Goal: Task Accomplishment & Management: Use online tool/utility

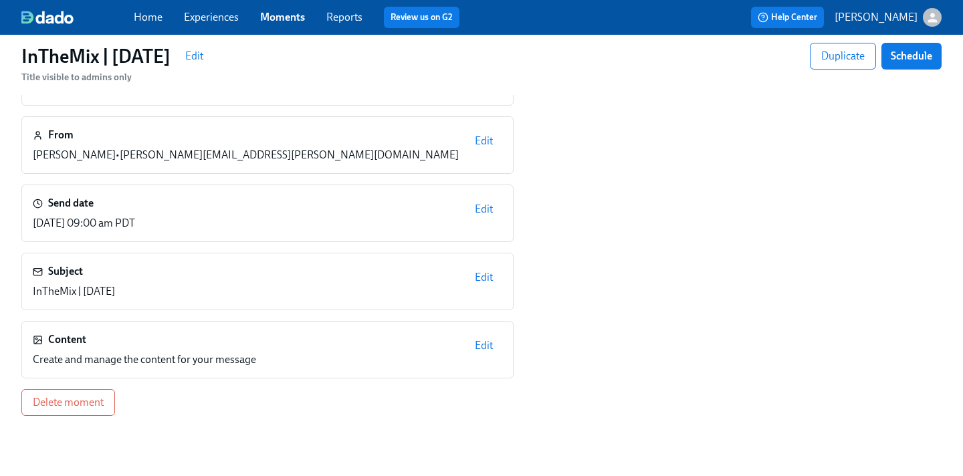
scroll to position [126, 0]
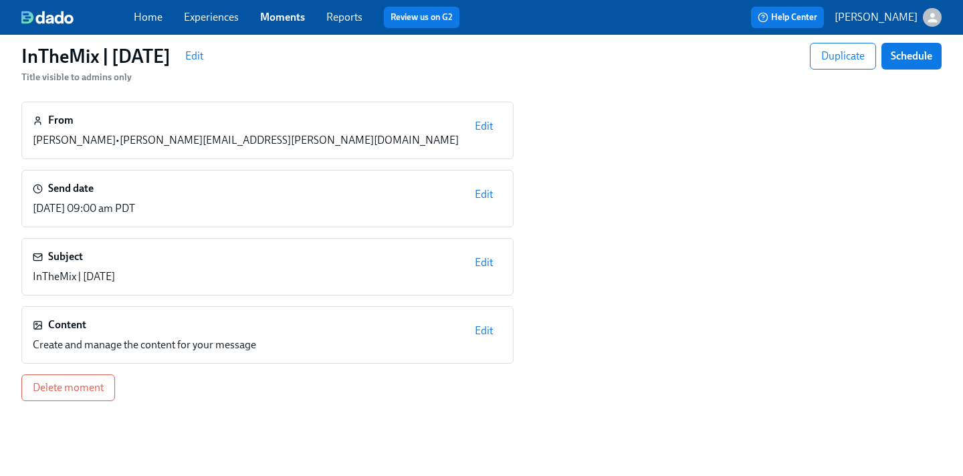
click at [477, 332] on span "Edit" at bounding box center [484, 330] width 18 height 13
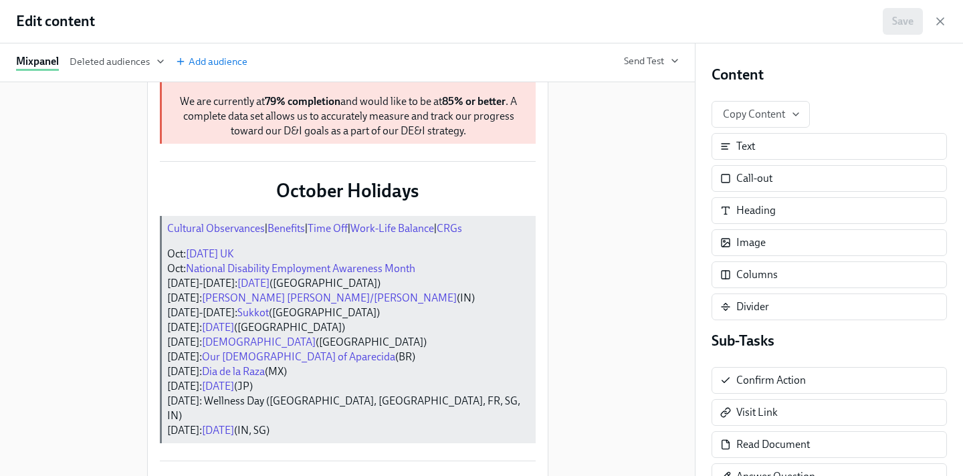
scroll to position [413, 0]
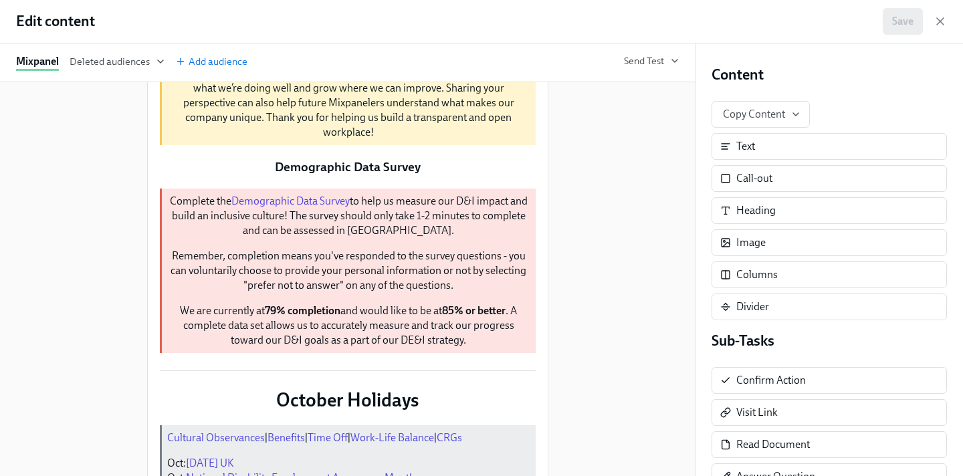
click at [469, 15] on div "Duplicate" at bounding box center [470, 10] width 35 height 10
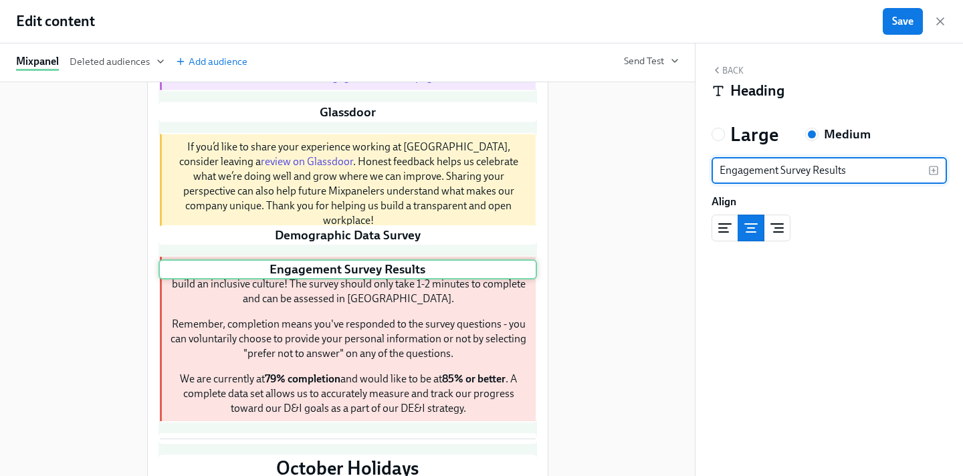
drag, startPoint x: 387, startPoint y: 209, endPoint x: 387, endPoint y: 269, distance: 60.2
click at [387, 269] on div "Duplicate Delete Duplicate Delete Mixcursion 2026 Duplicate Delete Join us in […" at bounding box center [347, 314] width 378 height 1198
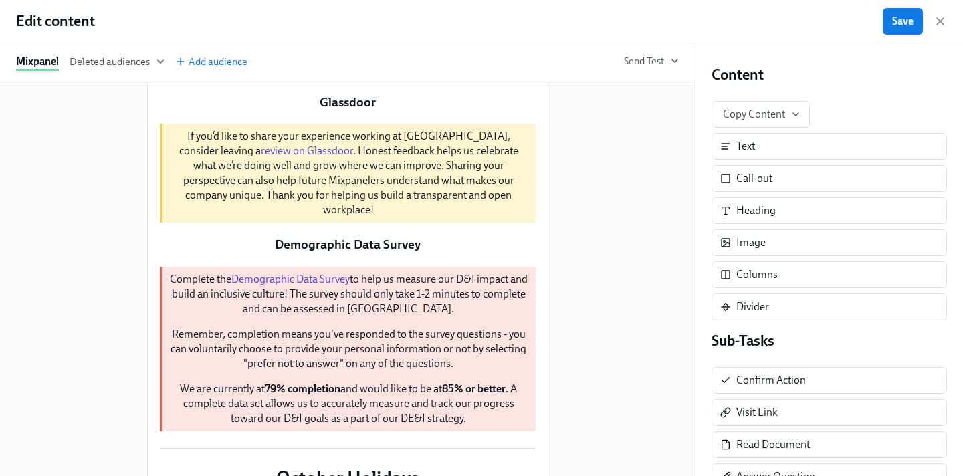
scroll to position [440, 0]
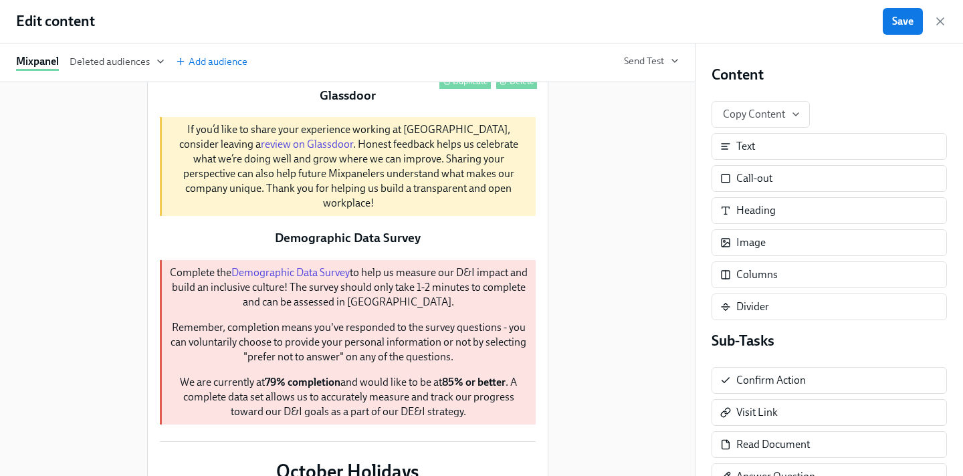
click at [308, 75] on div "Thank you to everyone who took the time to complete the engagement survey. Your…" at bounding box center [347, 46] width 378 height 58
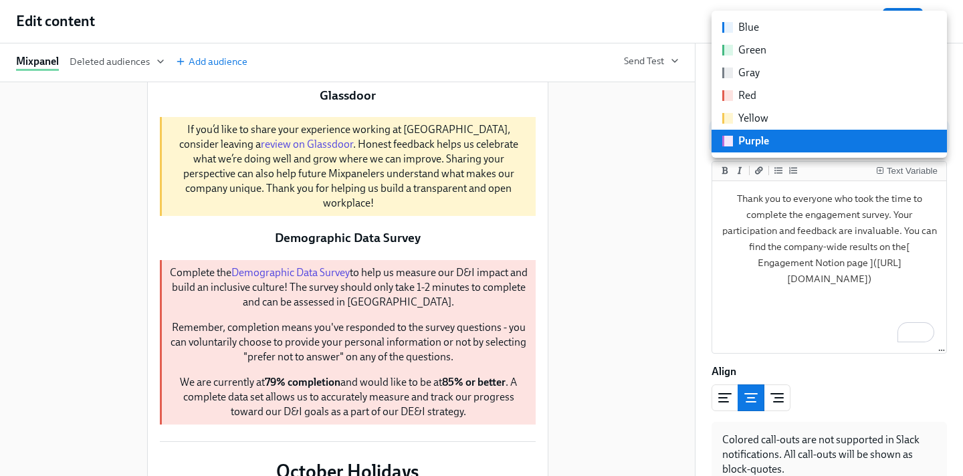
click at [861, 142] on body "Home Experiences Moments Reports Review us on G2 Help Center [PERSON_NAME] | [D…" at bounding box center [481, 180] width 963 height 613
click at [778, 28] on li "Blue" at bounding box center [828, 27] width 235 height 23
type input "blue"
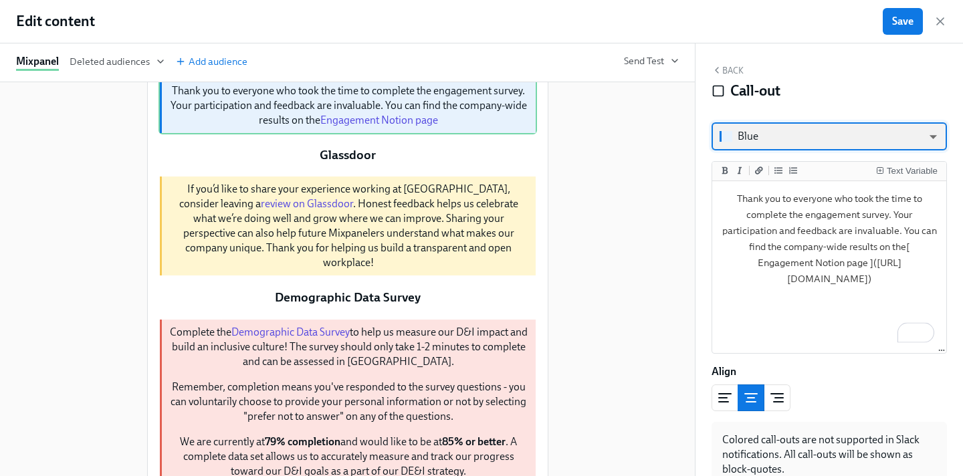
scroll to position [383, 0]
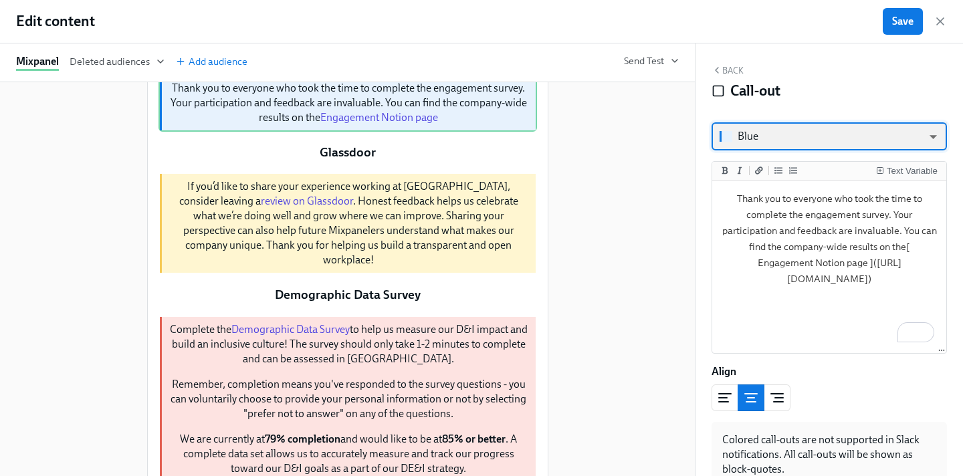
click at [342, 64] on div "Engagement Survey Results Duplicate Delete" at bounding box center [347, 53] width 378 height 20
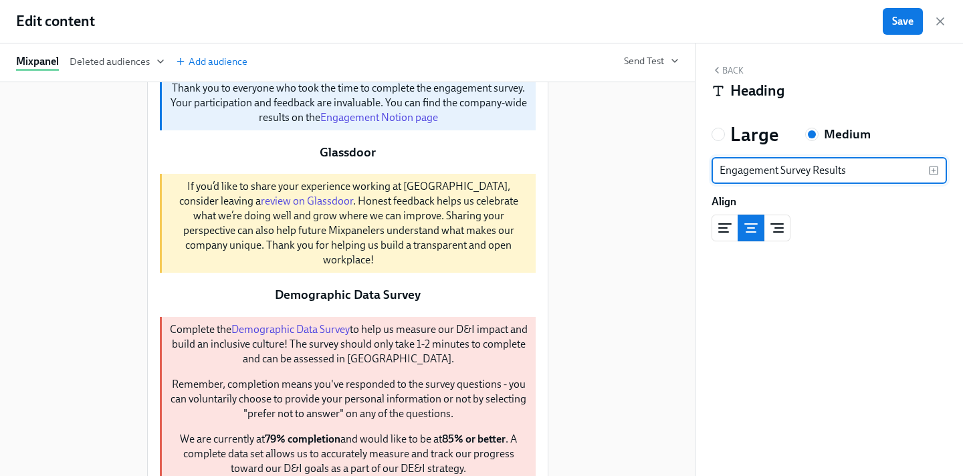
click at [764, 169] on input "Engagement Survey Results" at bounding box center [819, 170] width 217 height 27
type input "L&D Program Update: Manager Core Launches [DATE]!"
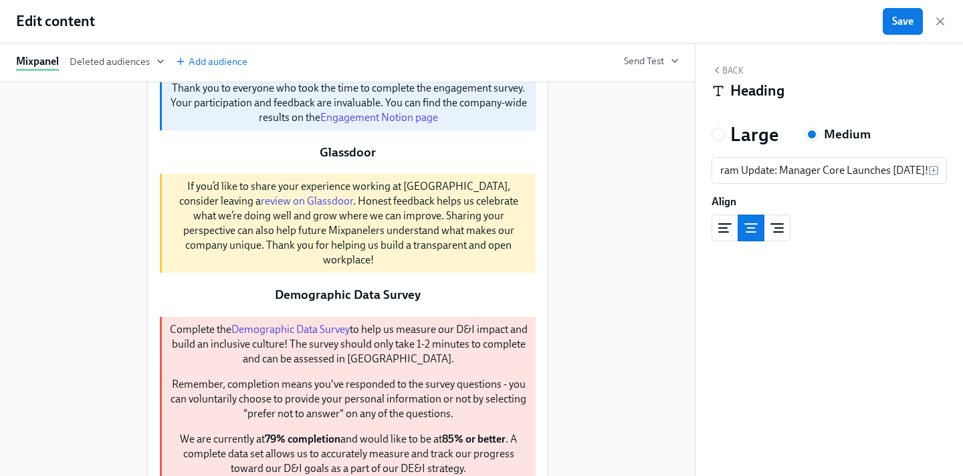
scroll to position [0, 0]
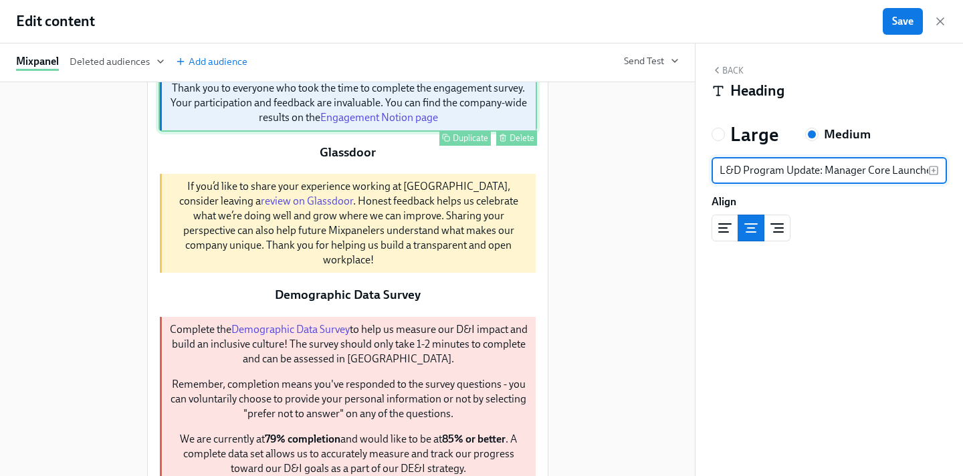
click at [251, 132] on div "Thank you to everyone who took the time to complete the engagement survey. Your…" at bounding box center [347, 103] width 378 height 58
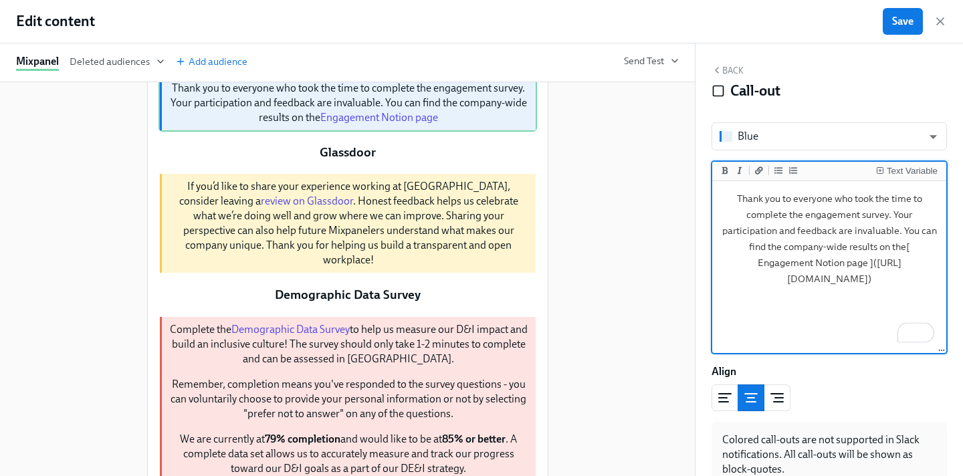
drag, startPoint x: 733, startPoint y: 199, endPoint x: 962, endPoint y: 330, distance: 264.2
click at [962, 330] on div "Back Call-out Blue blue ​ Text Variable Thank you to everyone who took the time…" at bounding box center [828, 259] width 267 height 433
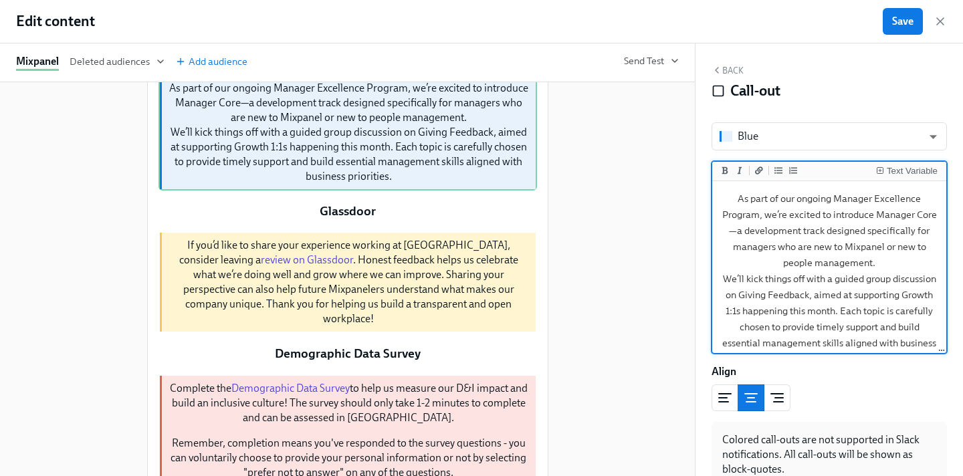
drag, startPoint x: 876, startPoint y: 217, endPoint x: 935, endPoint y: 217, distance: 59.5
click at [935, 217] on textarea "As part of our ongoing Manager Excellence Program, we’re excited to introduce M…" at bounding box center [829, 279] width 229 height 190
click at [728, 172] on icon "Add bold text" at bounding box center [725, 171] width 8 height 8
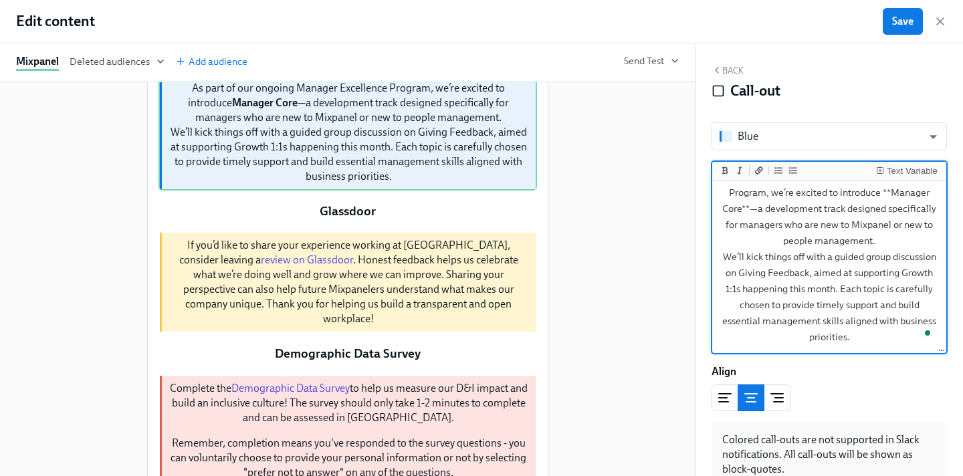
drag, startPoint x: 738, startPoint y: 271, endPoint x: 808, endPoint y: 271, distance: 70.9
click at [808, 271] on textarea "As part of our ongoing Manager Excellence Program, we’re excited to introduce *…" at bounding box center [829, 257] width 229 height 190
click at [722, 172] on icon "Add bold text" at bounding box center [725, 171] width 8 height 8
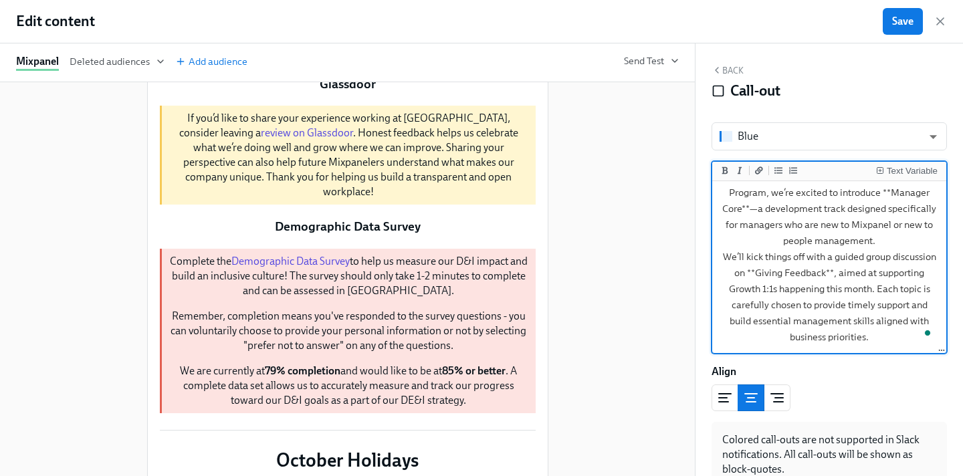
scroll to position [515, 0]
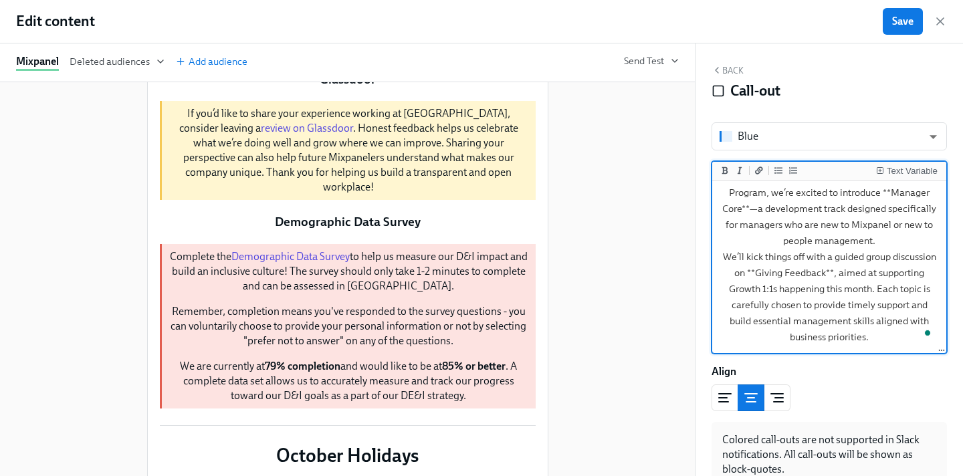
type textarea "As part of our ongoing Manager Excellence Program, we’re excited to introduce *…"
click at [461, 70] on div "Duplicate" at bounding box center [470, 65] width 35 height 10
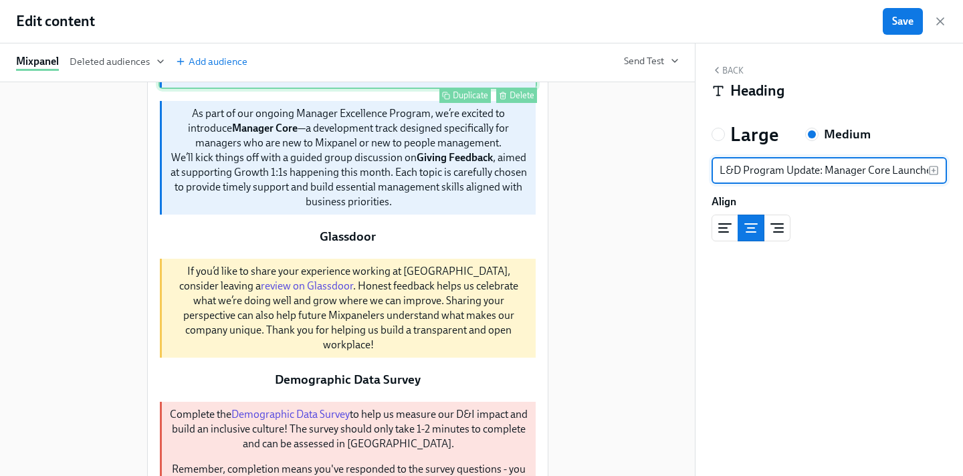
scroll to position [0, 65]
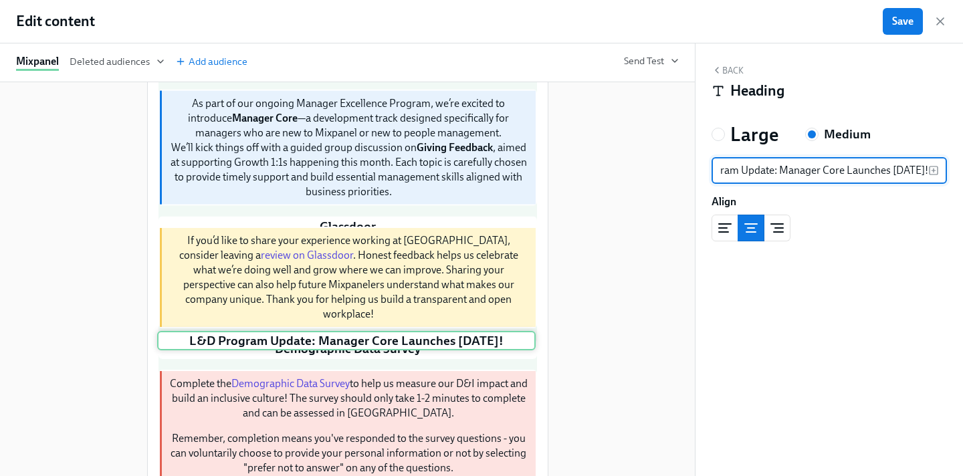
drag, startPoint x: 397, startPoint y: 217, endPoint x: 394, endPoint y: 352, distance: 134.4
click at [394, 352] on div "Duplicate Delete Duplicate Delete Mixcursion 2026 Duplicate Delete Join us in […" at bounding box center [347, 320] width 378 height 1415
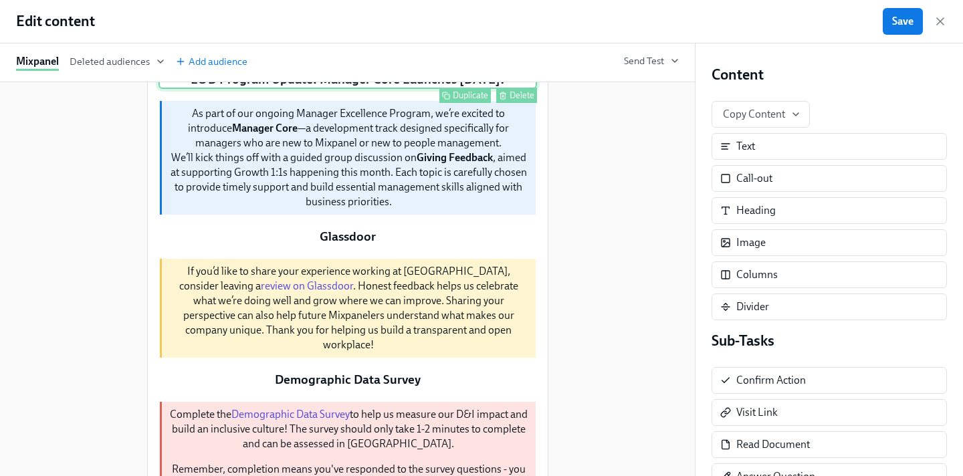
click at [429, 90] on div "L&D Program Update: Manager Core Launches [DATE]! Duplicate Delete" at bounding box center [347, 80] width 378 height 20
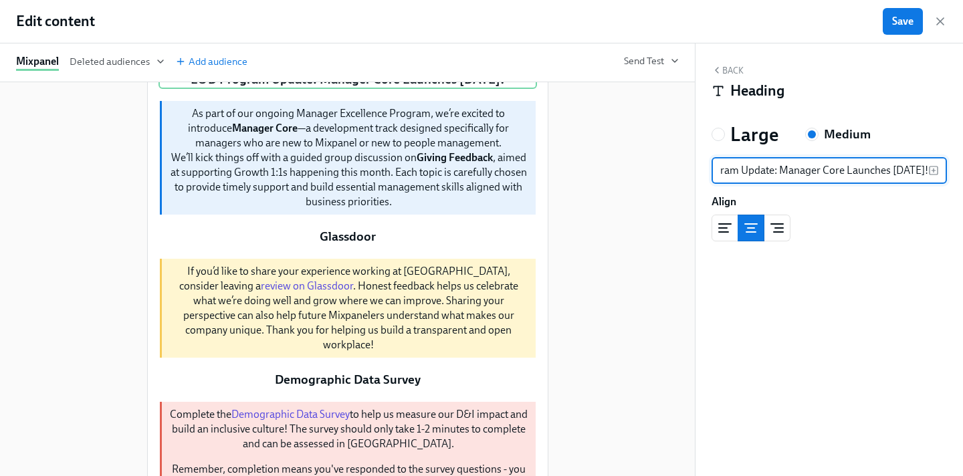
click at [798, 172] on input "L&D Program Update: Manager Core Launches [DATE]!" at bounding box center [819, 170] width 217 height 27
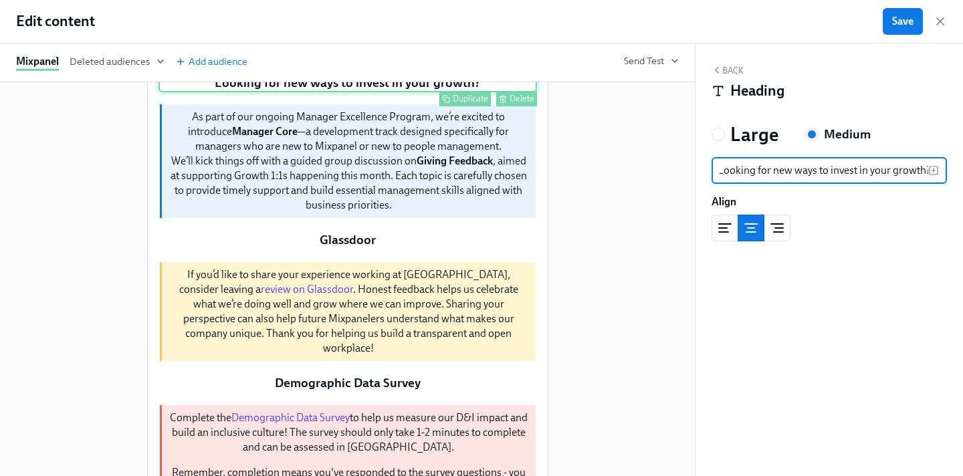
scroll to position [586, 0]
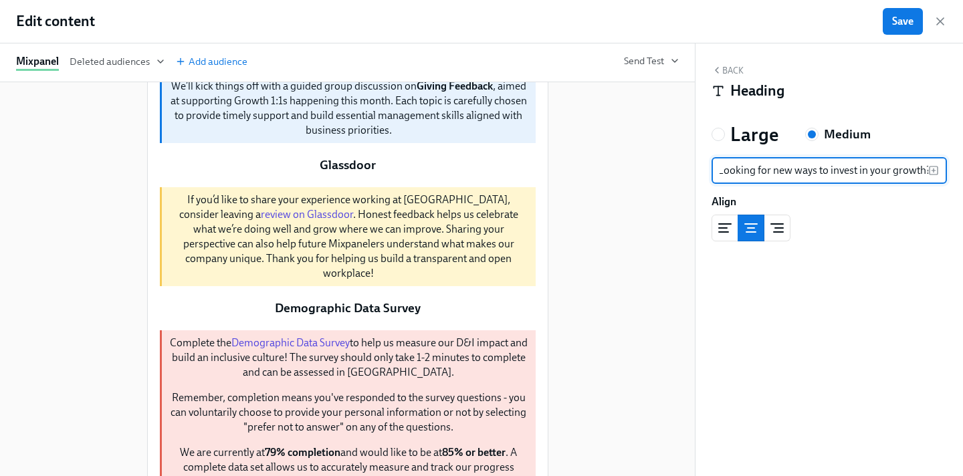
type input "Looking for new ways to invest in your growth?"
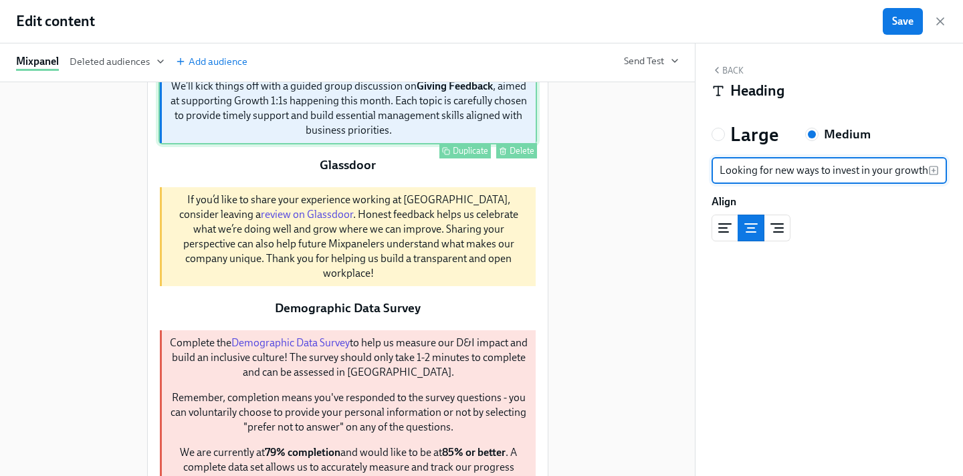
click at [387, 144] on div "As part of our ongoing Manager Excellence Program, we’re excited to introduce M…" at bounding box center [347, 86] width 378 height 116
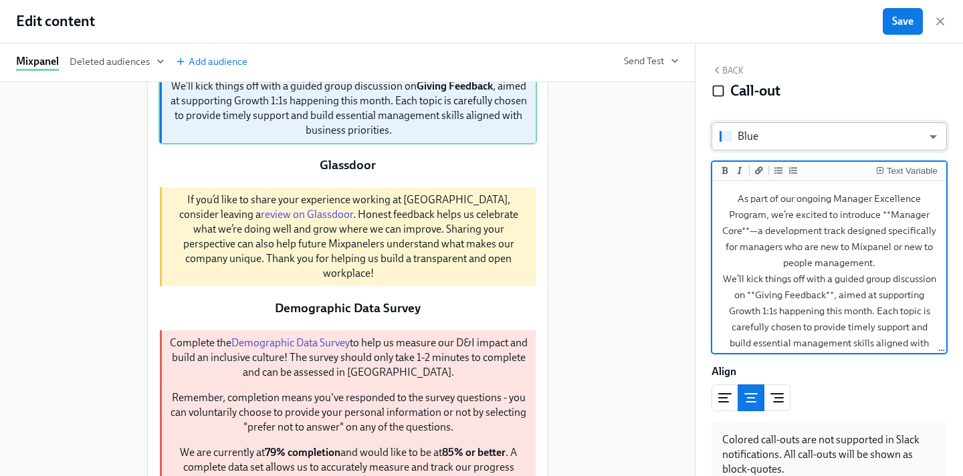
click at [773, 135] on body "Home Experiences Moments Reports Review us on G2 Help Center [PERSON_NAME] | [D…" at bounding box center [481, 180] width 963 height 613
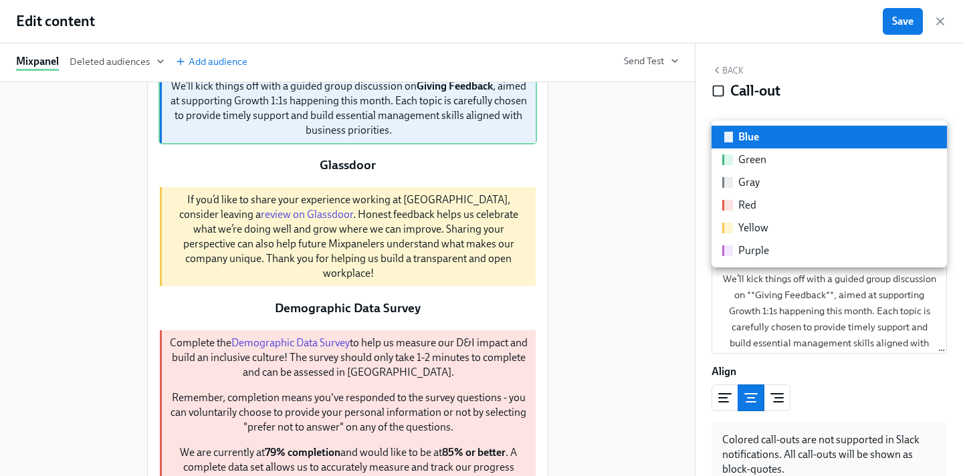
click at [764, 203] on li "Red" at bounding box center [828, 205] width 235 height 23
type input "red"
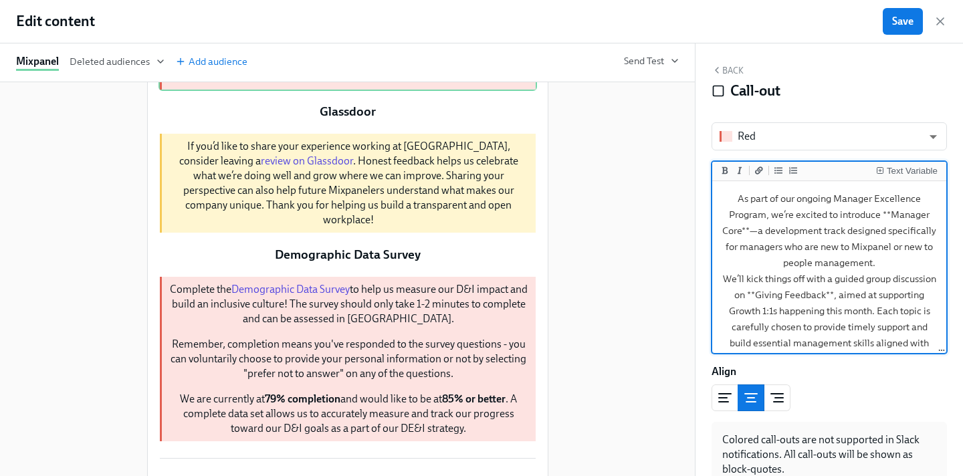
scroll to position [22, 0]
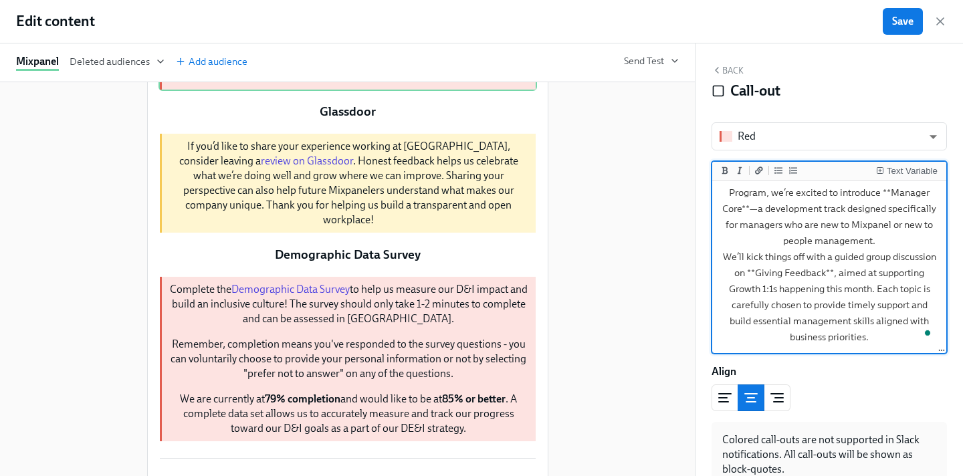
drag, startPoint x: 732, startPoint y: 199, endPoint x: 907, endPoint y: 376, distance: 248.2
click at [907, 376] on div "Red red ​ Text Variable As part of our ongoing Manager Excellence Program, we’r…" at bounding box center [828, 304] width 235 height 365
paste textarea "The High Impact Stipend is a new FY26 pilot program that offers up to $2,000 in…"
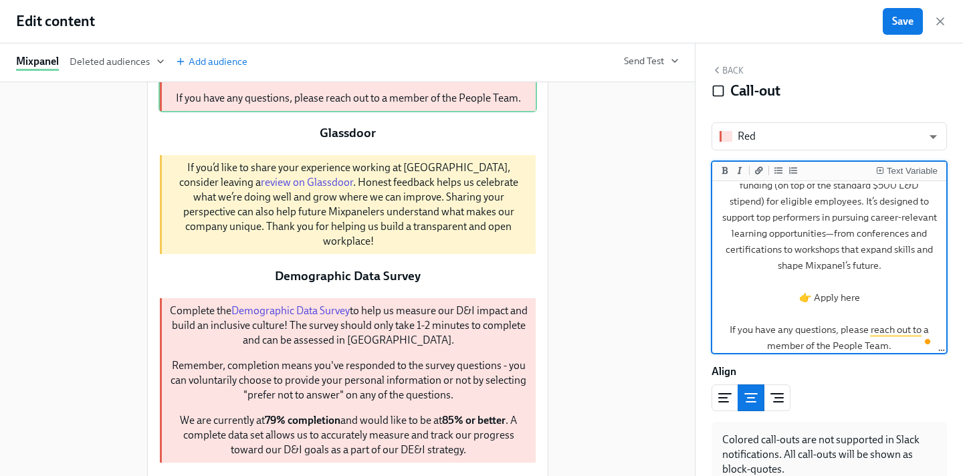
scroll to position [0, 0]
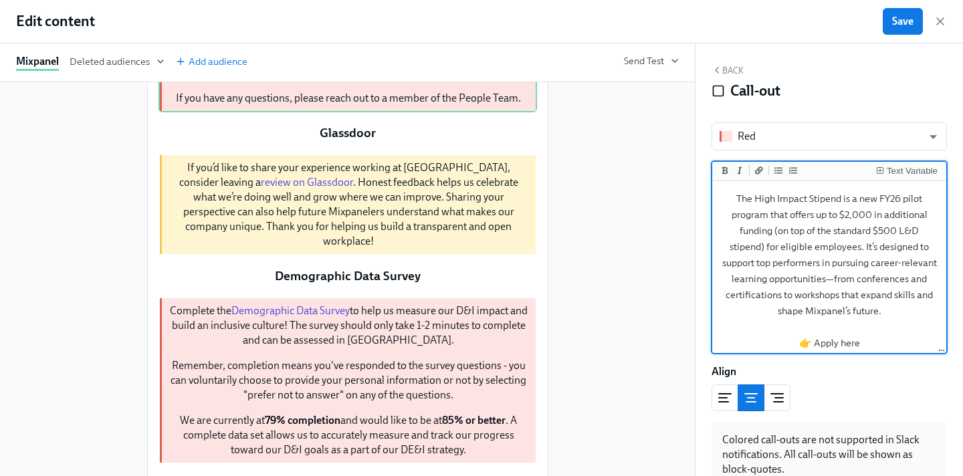
drag, startPoint x: 842, startPoint y: 199, endPoint x: 735, endPoint y: 197, distance: 107.0
click at [735, 197] on textarea "The High Impact Stipend is a new FY26 pilot program that offers up to $2,000 in…" at bounding box center [829, 295] width 229 height 222
click at [758, 168] on icon "Add a link" at bounding box center [759, 171] width 8 height 8
click at [841, 199] on textarea "[The High Impact Stipend](url) is a new FY26 pilot program that offers up to $2…" at bounding box center [829, 295] width 229 height 222
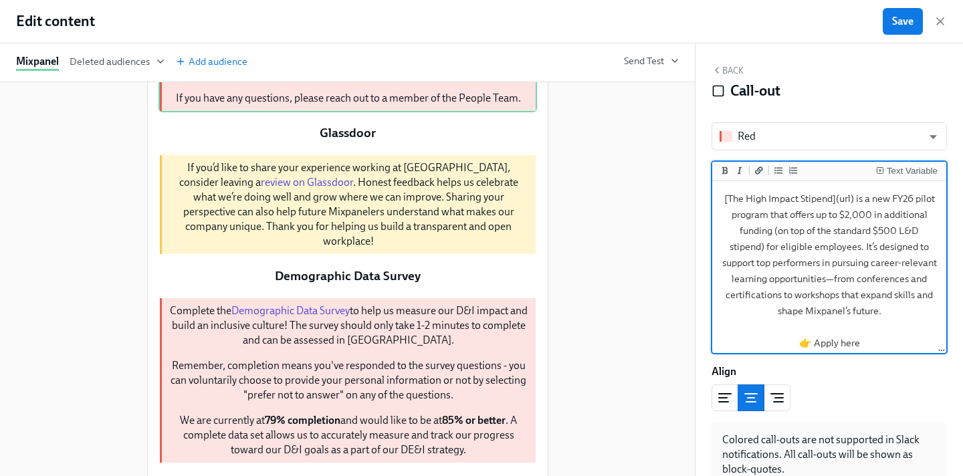
paste textarea "[URL][DOMAIN_NAME]"
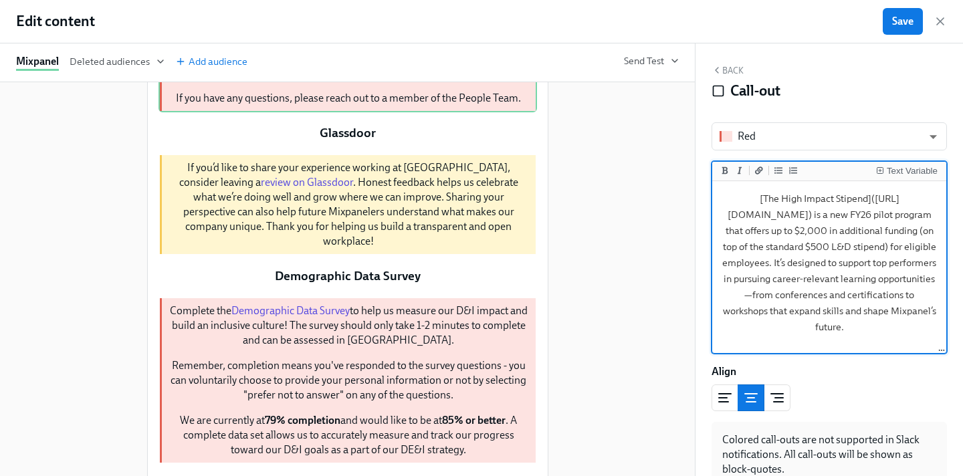
drag, startPoint x: 900, startPoint y: 248, endPoint x: 862, endPoint y: 263, distance: 41.1
click at [862, 263] on textarea "[The High Impact Stipend]([URL][DOMAIN_NAME]) is a new FY26 pilot program that …" at bounding box center [829, 303] width 229 height 238
click at [723, 167] on icon "Add bold text" at bounding box center [725, 171] width 8 height 8
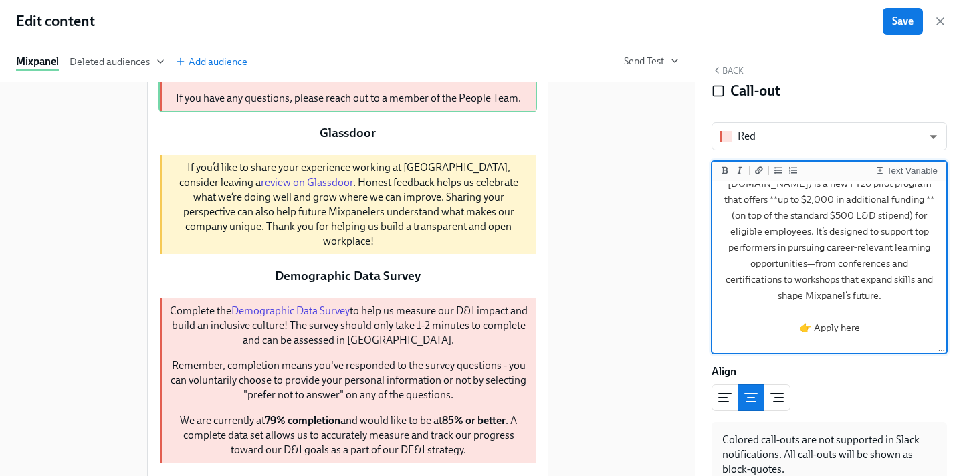
scroll to position [43, 0]
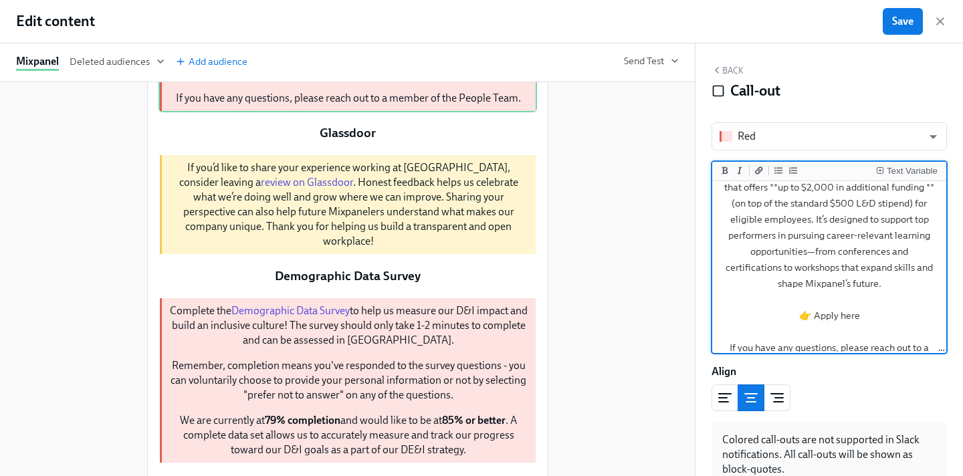
drag, startPoint x: 827, startPoint y: 269, endPoint x: 808, endPoint y: 281, distance: 22.8
click at [808, 281] on textarea "[The High Impact Stipend]([URL][DOMAIN_NAME]) is a new FY26 pilot program that …" at bounding box center [829, 259] width 229 height 238
click at [724, 171] on icon "Add bold text" at bounding box center [725, 171] width 8 height 8
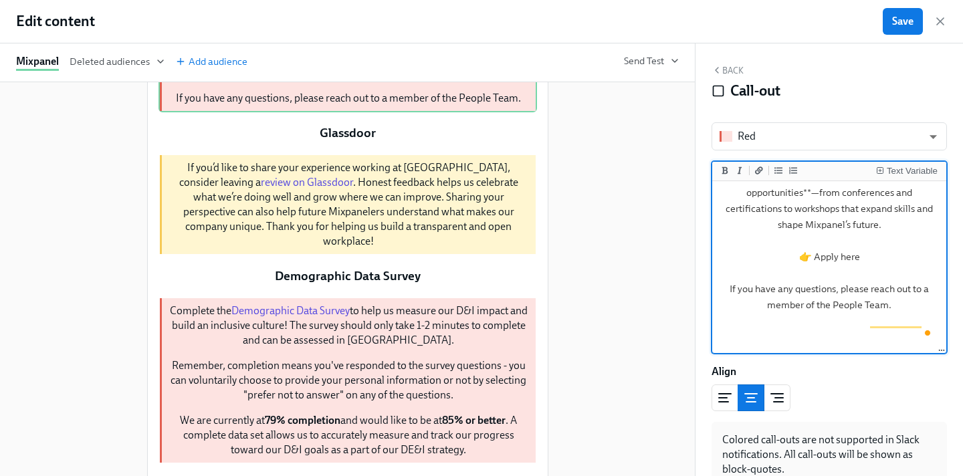
scroll to position [32, 0]
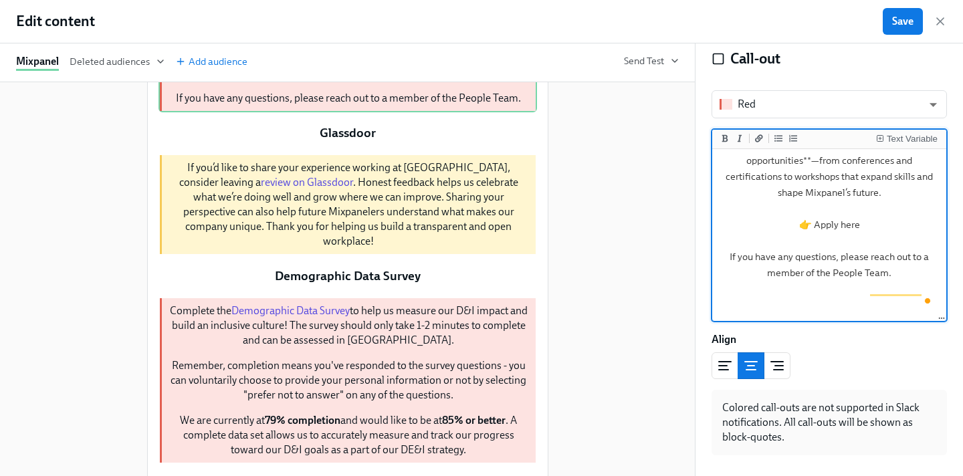
drag, startPoint x: 860, startPoint y: 259, endPoint x: 811, endPoint y: 258, distance: 48.8
click at [811, 258] on textarea "[The High Impact Stipend]([URL][DOMAIN_NAME]) is a new FY26 pilot program that …" at bounding box center [829, 168] width 229 height 238
click at [759, 139] on icon "Add a link" at bounding box center [759, 138] width 8 height 8
click at [863, 260] on textarea "[The High Impact Stipend]([URL][DOMAIN_NAME]) is a new FY26 pilot program that …" at bounding box center [829, 168] width 229 height 238
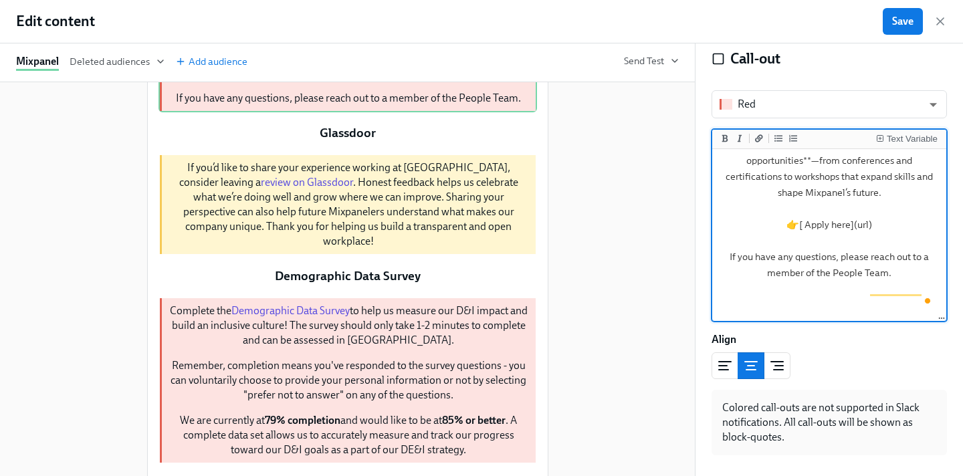
paste textarea "[URL][DOMAIN_NAME]"
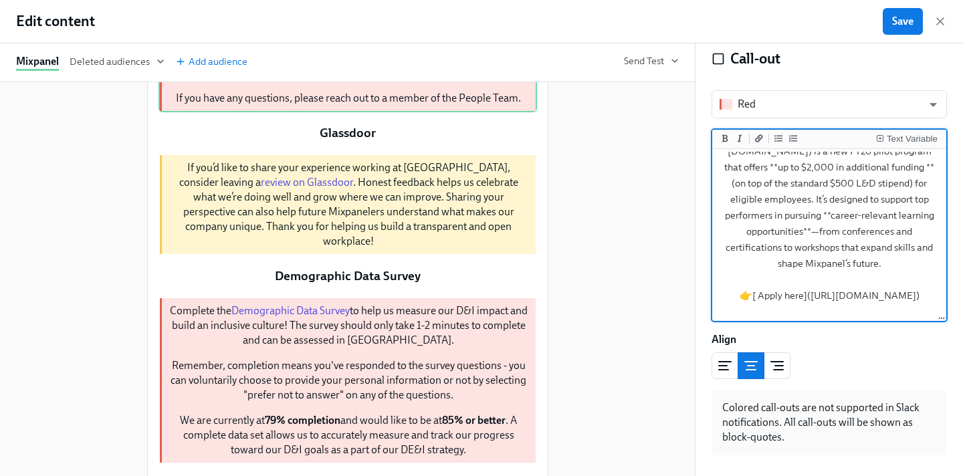
scroll to position [0, 0]
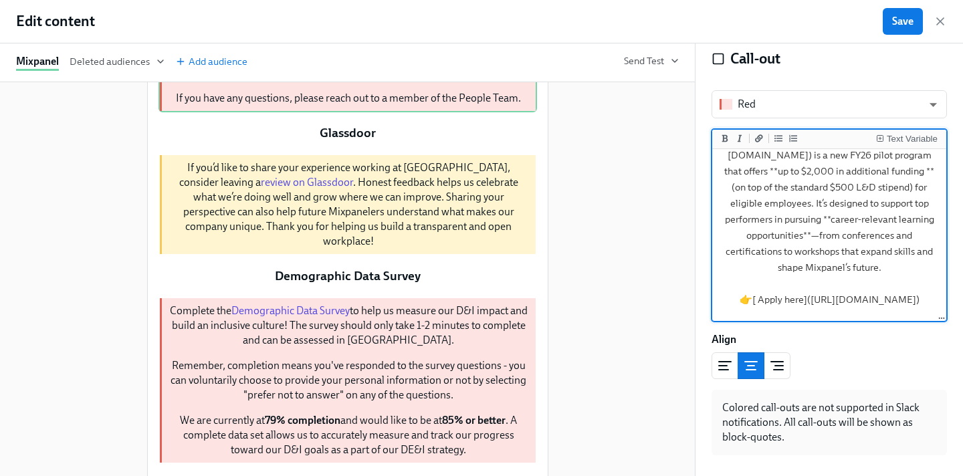
click at [904, 187] on textarea "[The High Impact Stipend]([URL][DOMAIN_NAME]) is a new FY26 pilot program that …" at bounding box center [829, 243] width 229 height 238
click at [865, 202] on textarea "[The High Impact Stipend]([URL][DOMAIN_NAME]) is a new FY26 pilot program that …" at bounding box center [829, 243] width 229 height 238
drag, startPoint x: 858, startPoint y: 205, endPoint x: 901, endPoint y: 181, distance: 50.0
click at [901, 181] on textarea "[The High Impact Stipend]([URL][DOMAIN_NAME]) is a new FY26 pilot program that …" at bounding box center [829, 243] width 229 height 238
click at [728, 139] on icon "Add bold text" at bounding box center [725, 138] width 8 height 8
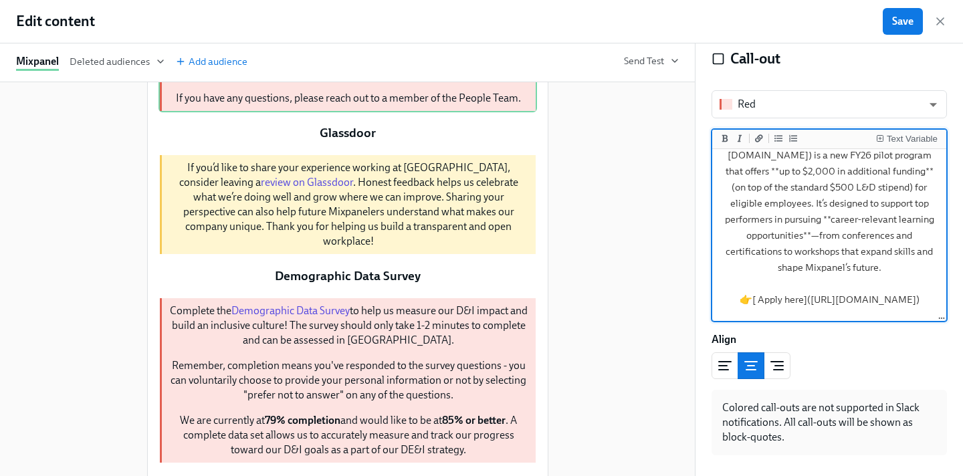
click at [779, 249] on textarea "[The High Impact Stipend]([URL][DOMAIN_NAME]) is a new FY26 pilot program that …" at bounding box center [829, 243] width 229 height 238
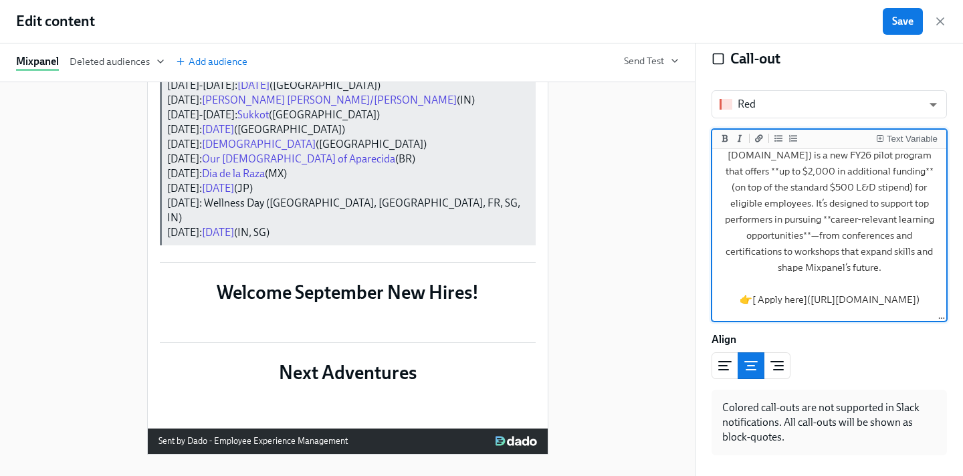
scroll to position [1792, 0]
type textarea "[The High Impact Stipend]([URL][DOMAIN_NAME]) is a new FY26 pilot program that …"
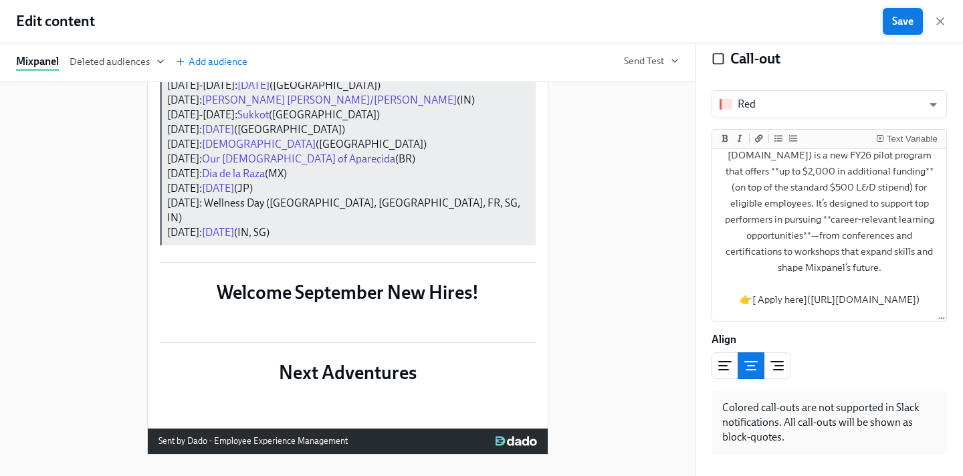
click at [897, 17] on span "Save" at bounding box center [902, 21] width 21 height 13
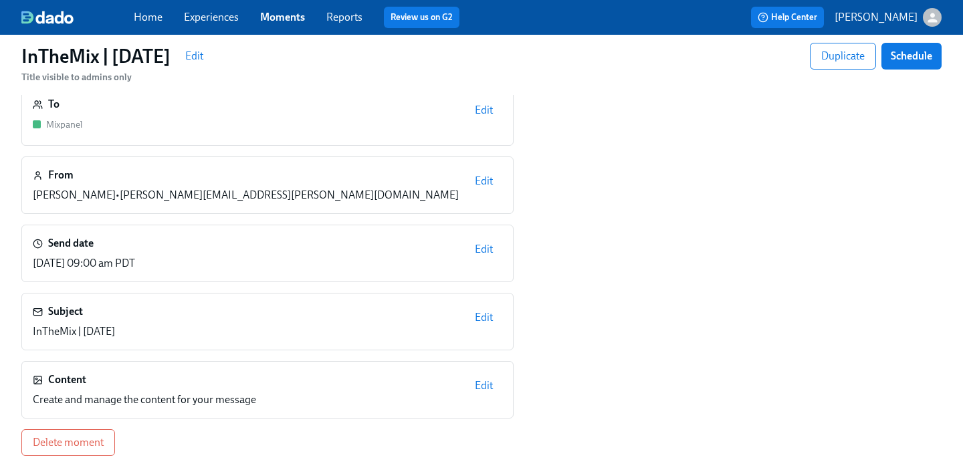
scroll to position [64, 0]
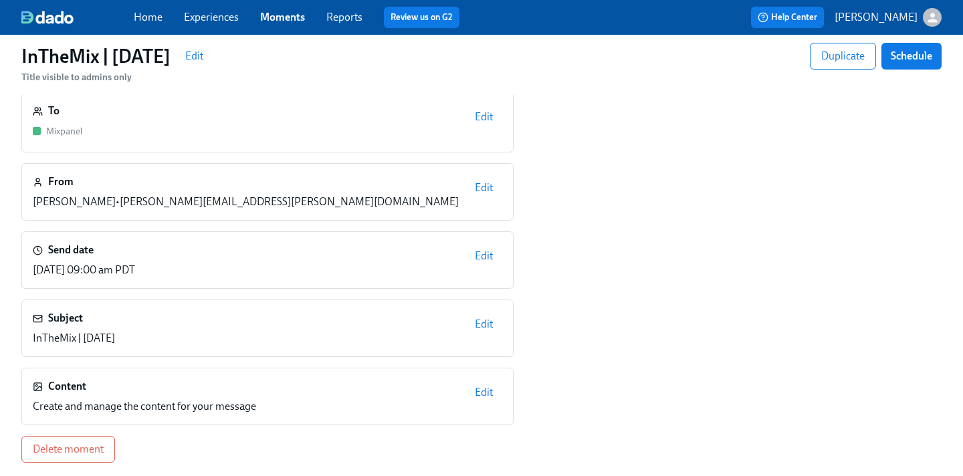
click at [479, 254] on span "Edit" at bounding box center [484, 255] width 18 height 13
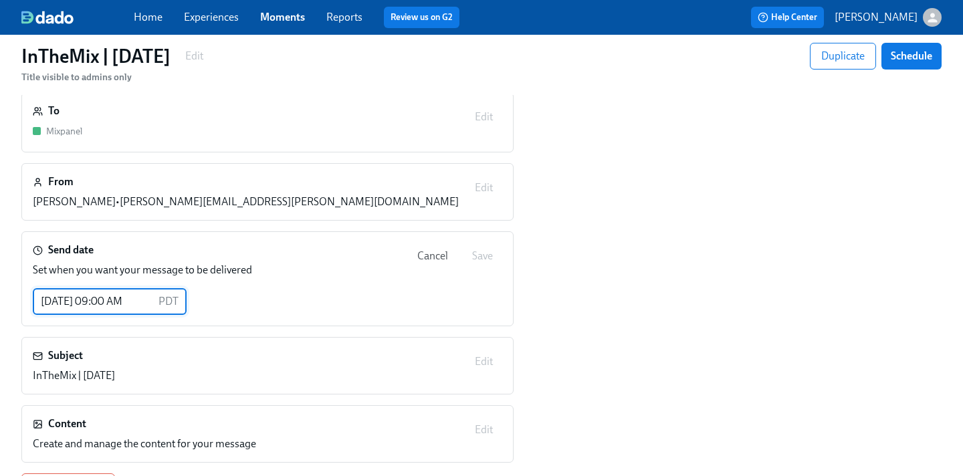
click at [66, 300] on input "[DATE] 09:00 AM" at bounding box center [93, 301] width 120 height 27
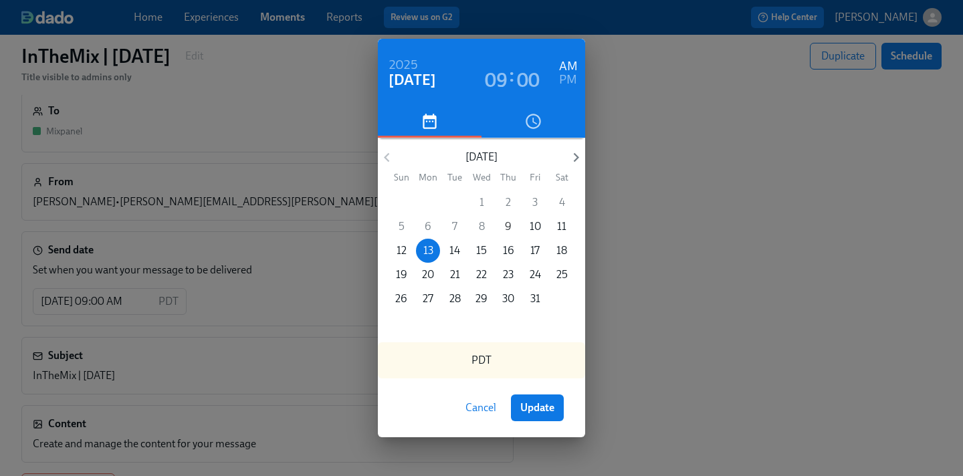
click at [501, 225] on span "9" at bounding box center [508, 226] width 24 height 15
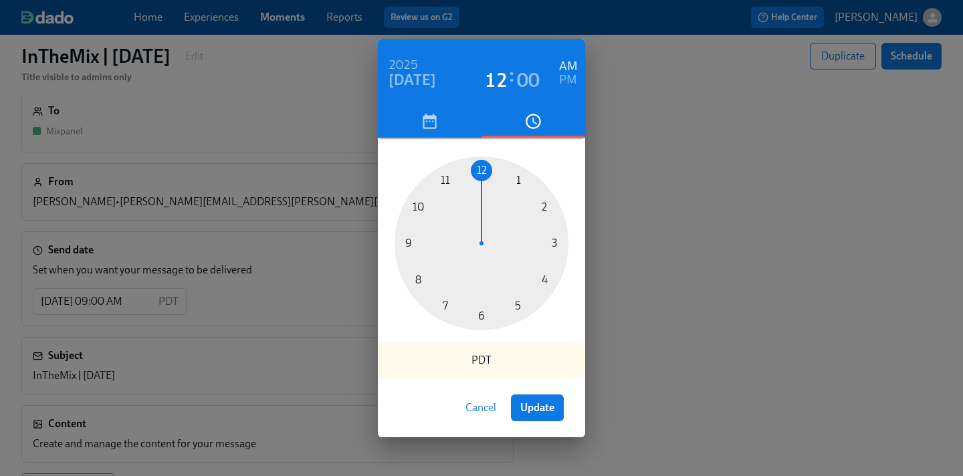
drag, startPoint x: 404, startPoint y: 241, endPoint x: 479, endPoint y: 179, distance: 97.3
click at [479, 179] on div at bounding box center [482, 243] width 174 height 174
click at [563, 82] on h6 "PM" at bounding box center [568, 80] width 18 height 21
click at [543, 407] on span "Update" at bounding box center [537, 407] width 34 height 13
type input "[DATE] 12:00 PM"
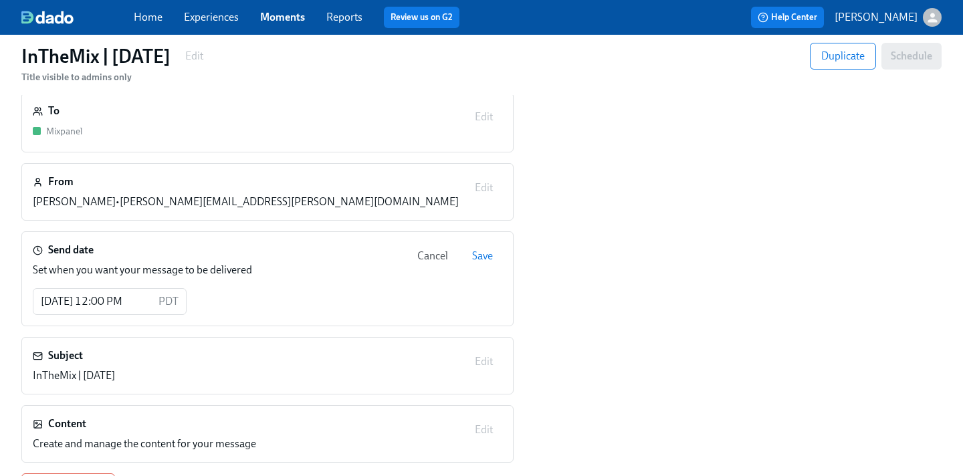
click at [482, 255] on span "Save" at bounding box center [482, 255] width 21 height 13
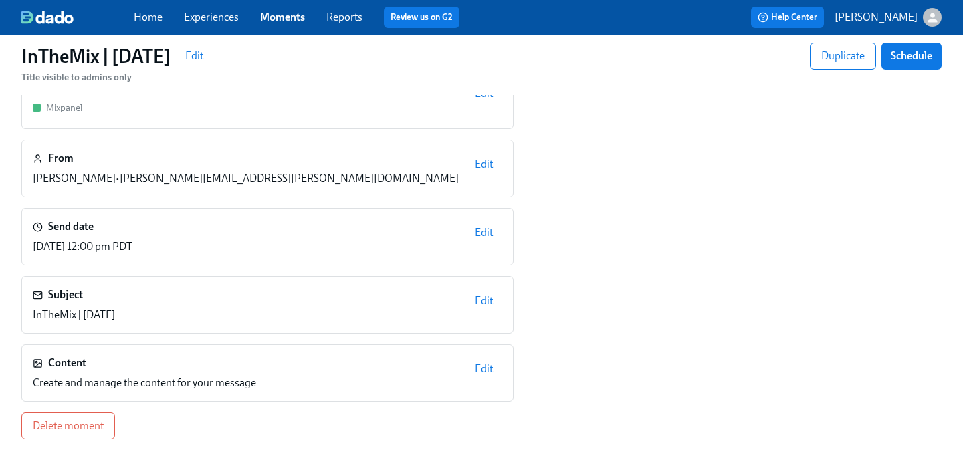
scroll to position [0, 0]
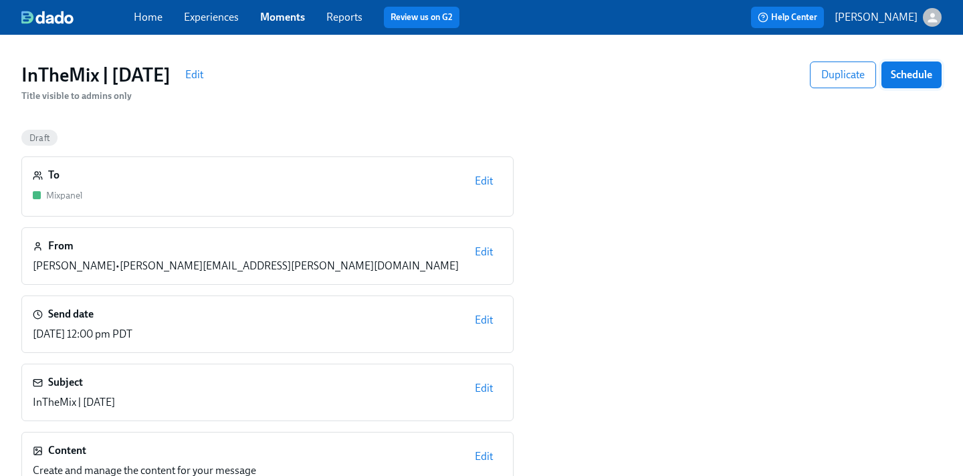
click at [905, 82] on button "Schedule" at bounding box center [911, 75] width 60 height 27
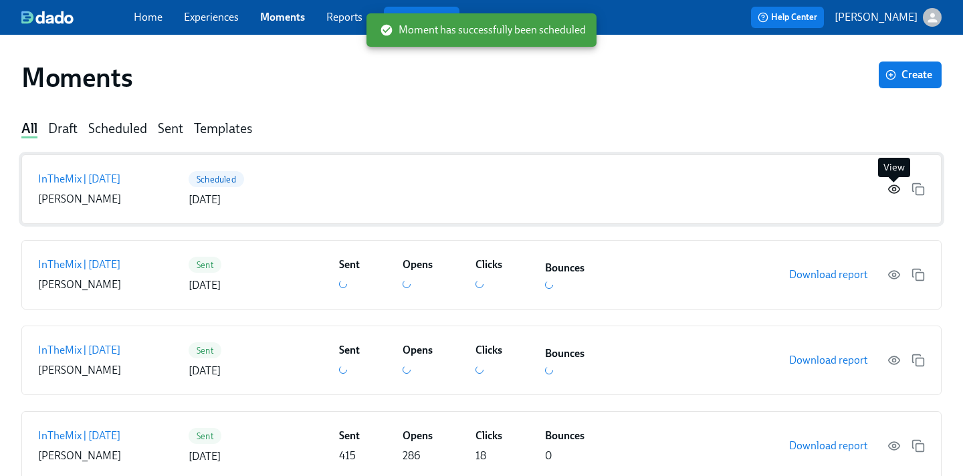
click at [889, 189] on icon "button" at bounding box center [893, 189] width 13 height 13
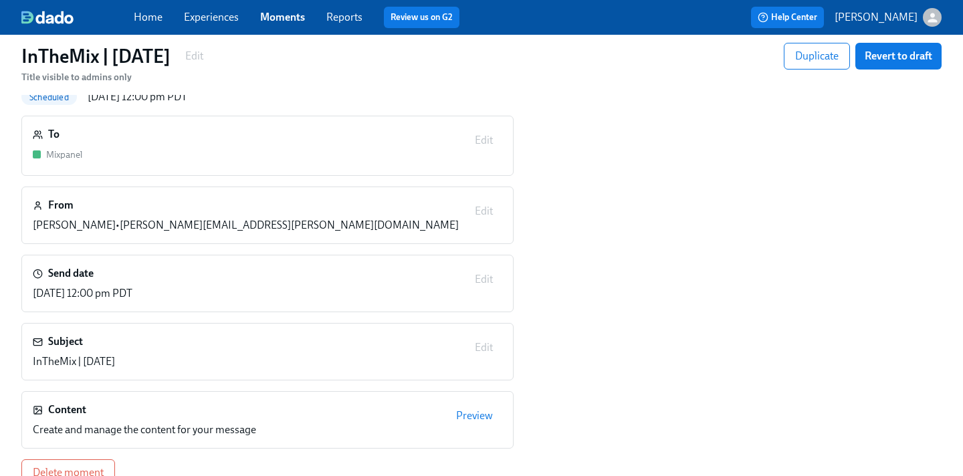
scroll to position [80, 0]
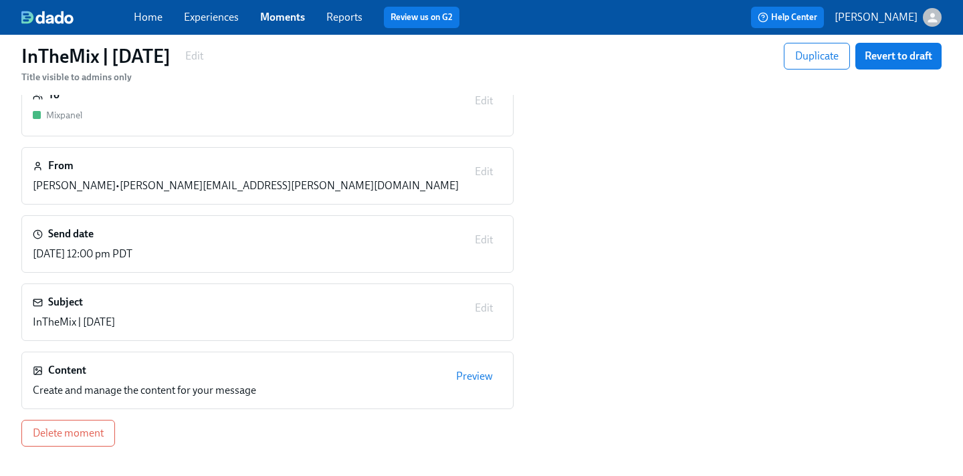
click at [471, 374] on span "Preview" at bounding box center [474, 376] width 37 height 13
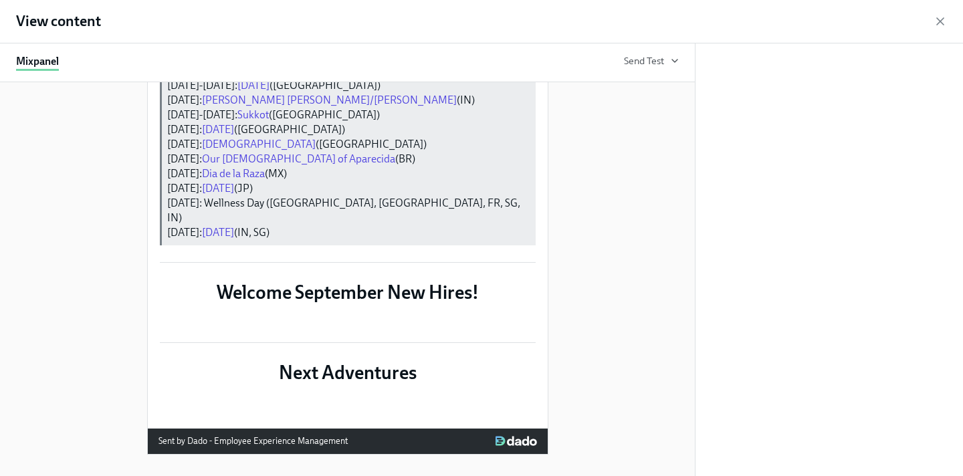
scroll to position [1661, 0]
click at [940, 19] on icon "button" at bounding box center [939, 21] width 13 height 13
